Goal: Task Accomplishment & Management: Use online tool/utility

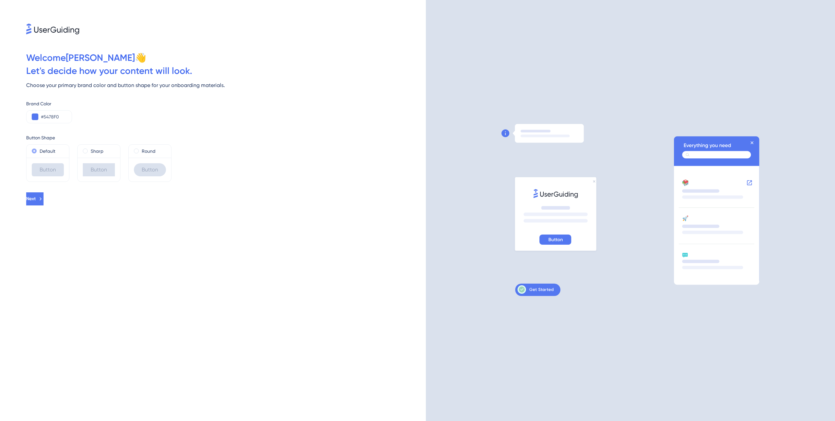
click at [56, 152] on div "Default" at bounding box center [48, 151] width 32 height 8
click at [36, 202] on span "Next" at bounding box center [30, 199] width 9 height 8
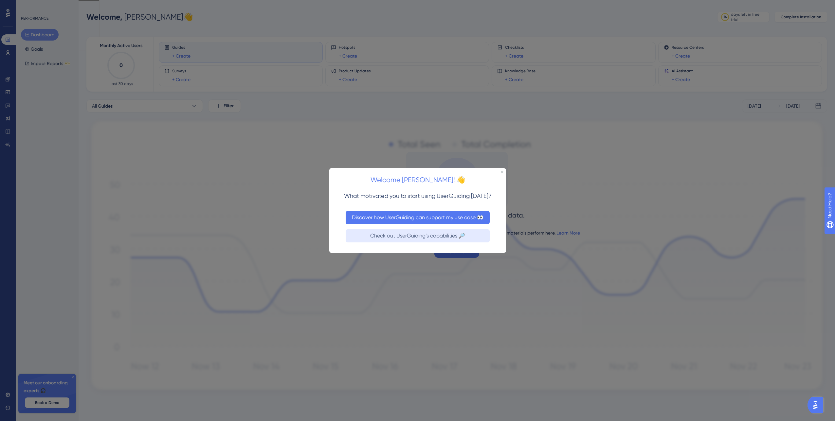
click at [418, 219] on button "Discover how UserGuiding can support my use case 👀" at bounding box center [417, 217] width 144 height 13
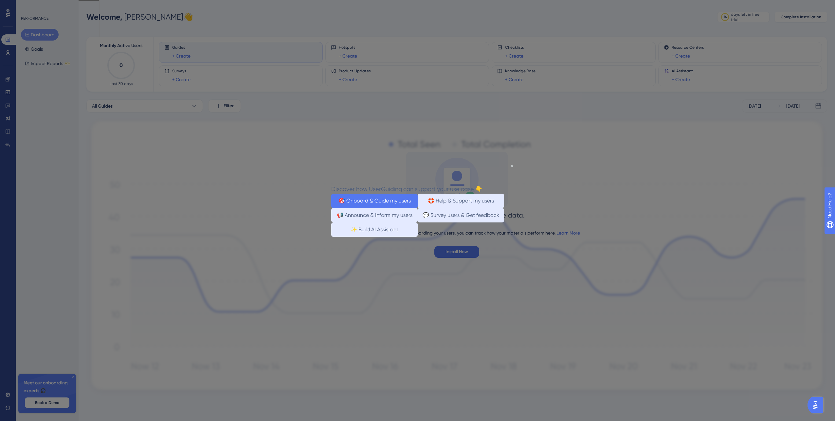
click at [381, 201] on button "🎯 Onboard & Guide my users" at bounding box center [374, 200] width 86 height 14
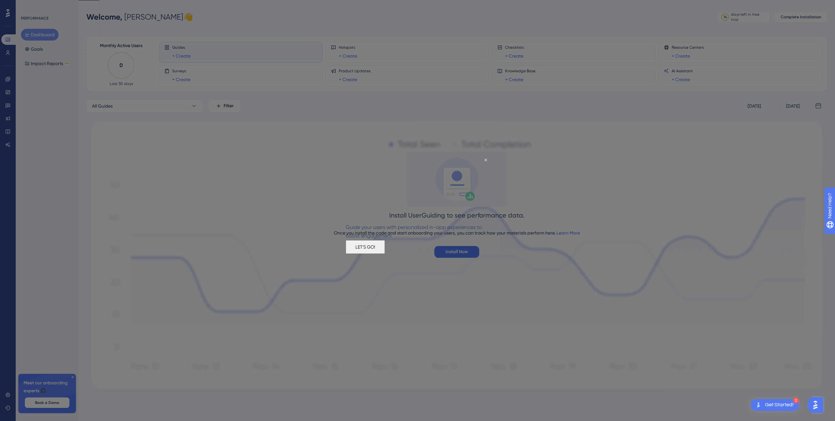
click at [384, 254] on button "LET'S GO!" at bounding box center [364, 247] width 39 height 14
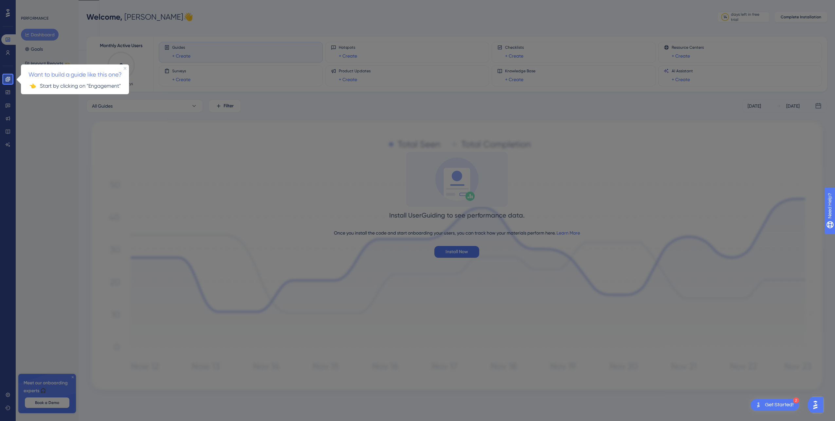
click at [95, 74] on span "Want to build a guide like this one?" at bounding box center [74, 74] width 93 height 7
drag, startPoint x: 152, startPoint y: 74, endPoint x: 141, endPoint y: 69, distance: 11.7
click at [151, 74] on div at bounding box center [423, 210] width 822 height 421
drag, startPoint x: 75, startPoint y: 86, endPoint x: 51, endPoint y: 87, distance: 23.9
click at [72, 87] on p "👈 Start by clicking on "Engagement"" at bounding box center [74, 85] width 97 height 9
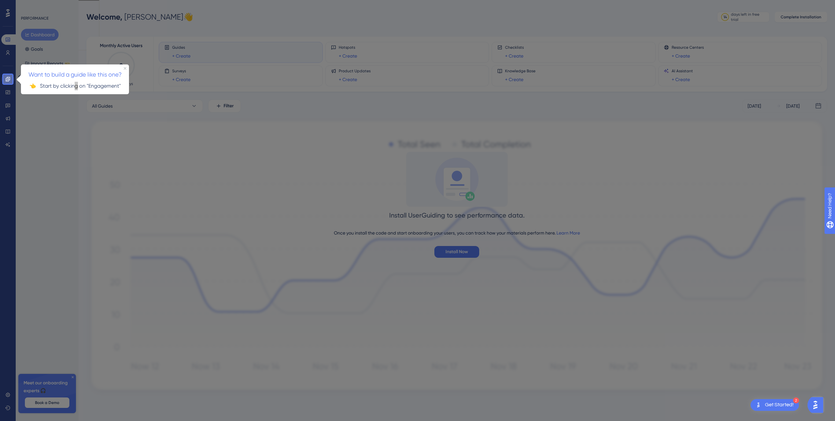
click at [7, 79] on icon at bounding box center [8, 79] width 4 height 4
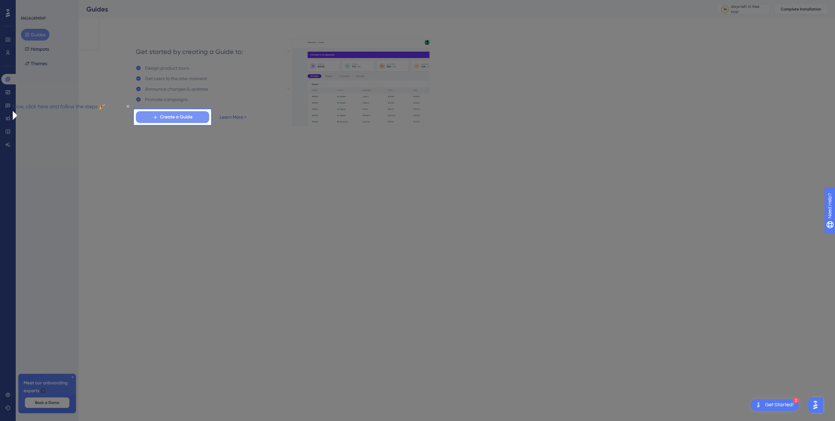
click at [163, 116] on span "Create a Guide" at bounding box center [176, 117] width 32 height 8
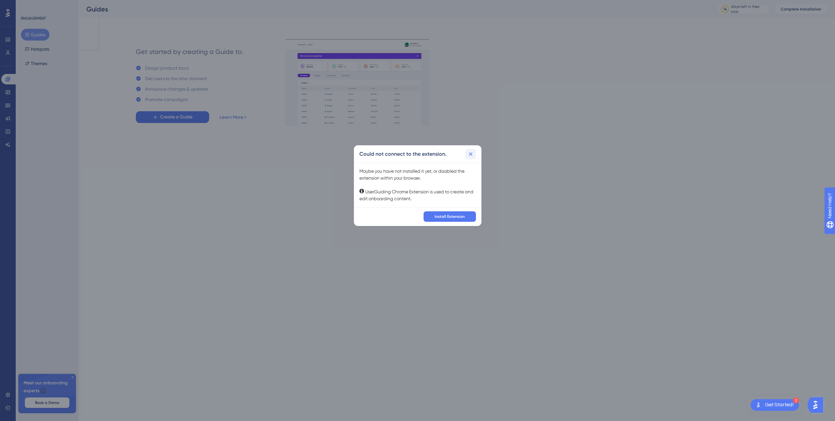
click at [470, 153] on icon at bounding box center [470, 154] width 7 height 7
